Goal: Information Seeking & Learning: Learn about a topic

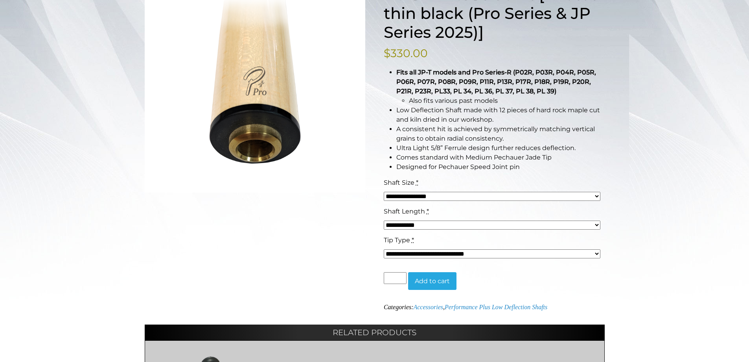
scroll to position [157, 0]
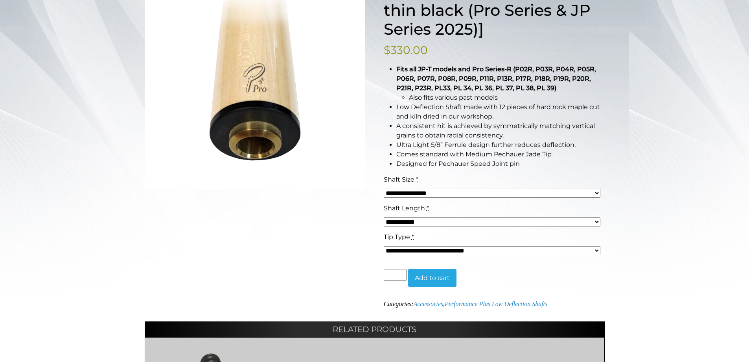
click at [393, 193] on select "**********" at bounding box center [492, 192] width 217 height 9
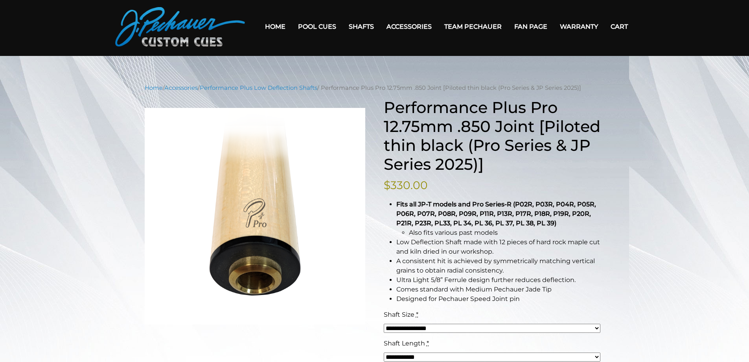
scroll to position [0, 0]
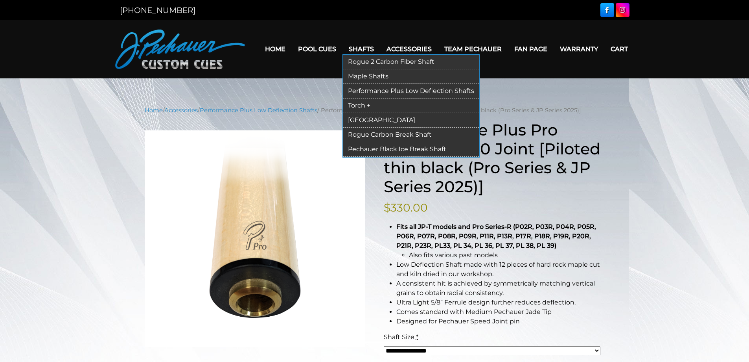
click at [362, 92] on link "Performance Plus Low Deflection Shafts" at bounding box center [411, 91] width 136 height 15
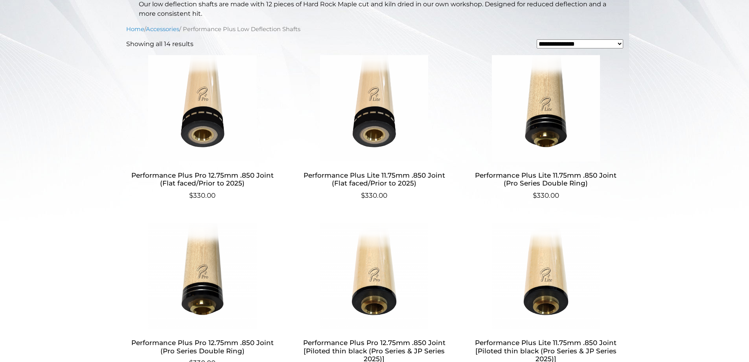
scroll to position [236, 0]
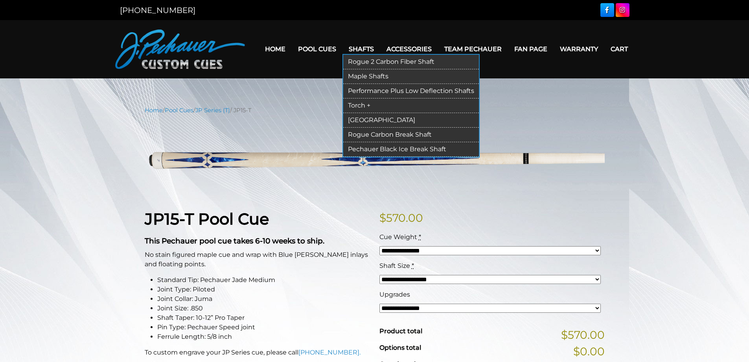
click at [374, 90] on link "Performance Plus Low Deflection Shafts" at bounding box center [411, 91] width 136 height 15
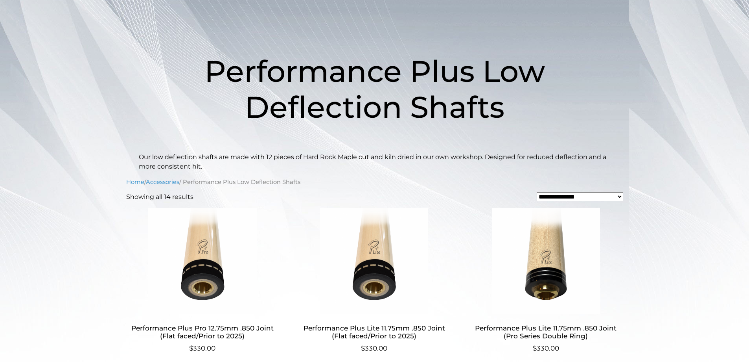
scroll to position [79, 0]
